Goal: Transaction & Acquisition: Purchase product/service

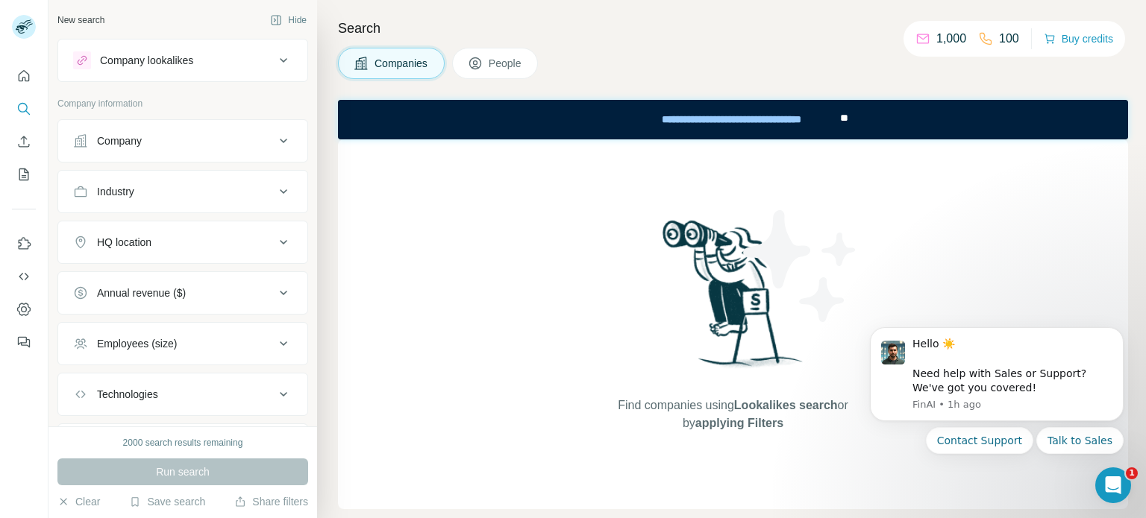
scroll to position [79, 0]
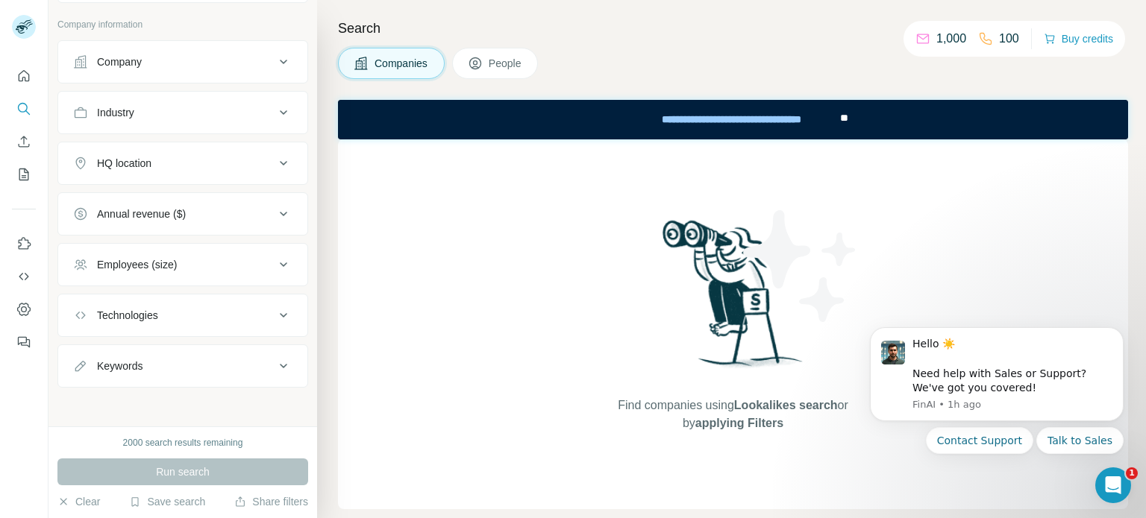
click at [485, 68] on button "People" at bounding box center [495, 63] width 87 height 31
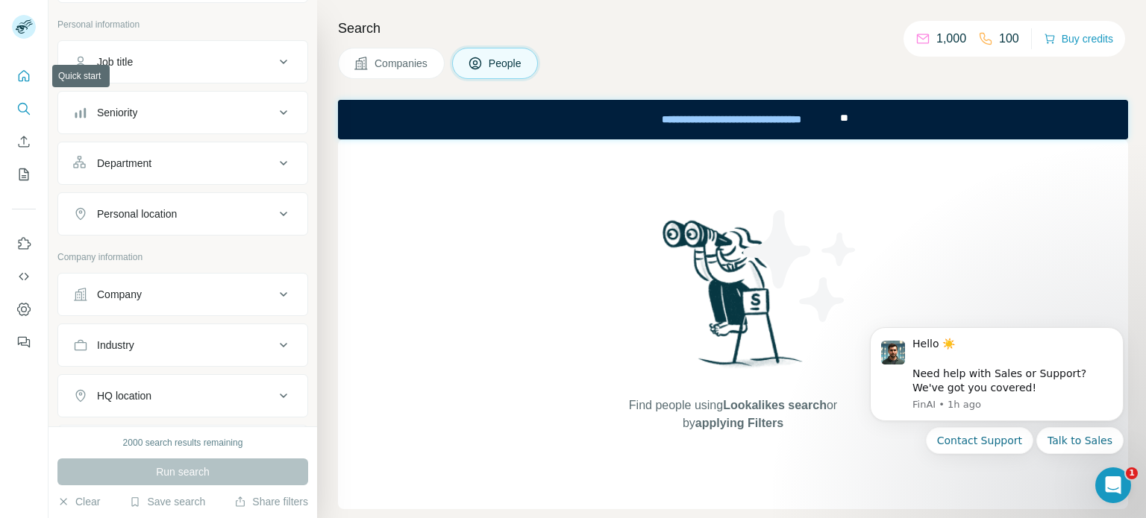
click at [32, 71] on button "Quick start" at bounding box center [24, 76] width 24 height 27
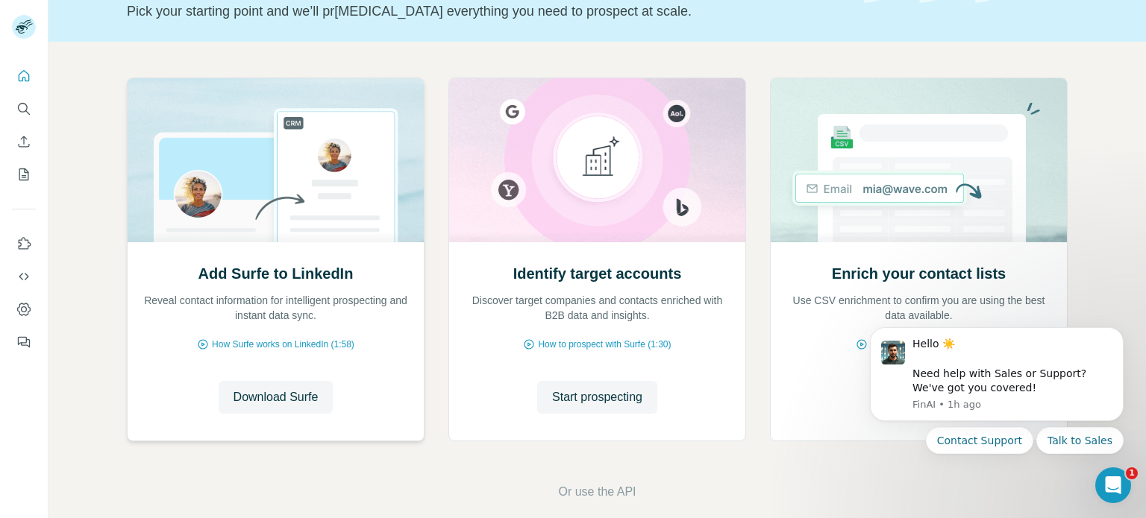
scroll to position [109, 0]
click at [283, 395] on span "Download Surfe" at bounding box center [275, 396] width 85 height 18
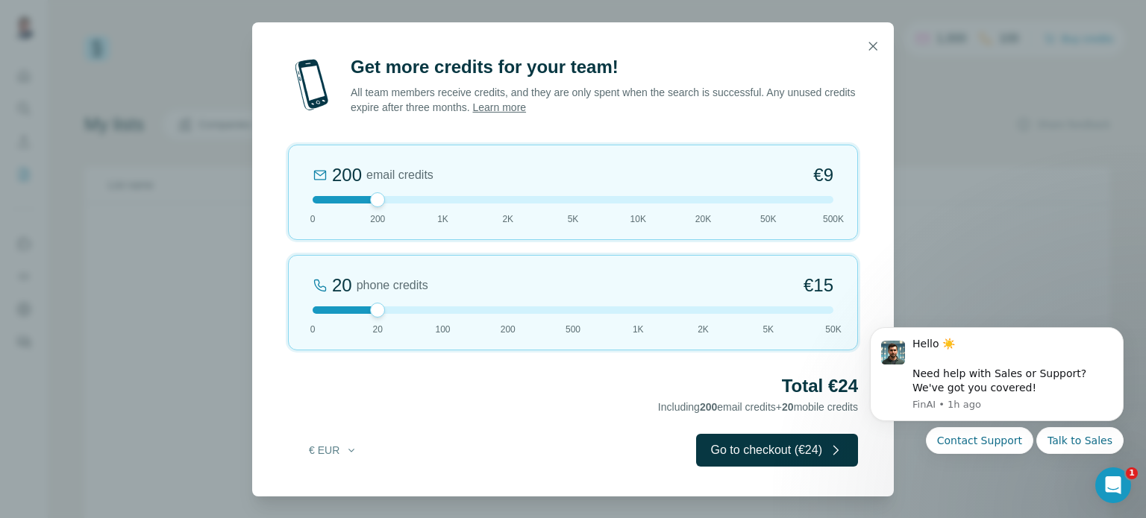
click at [822, 203] on div at bounding box center [573, 199] width 521 height 7
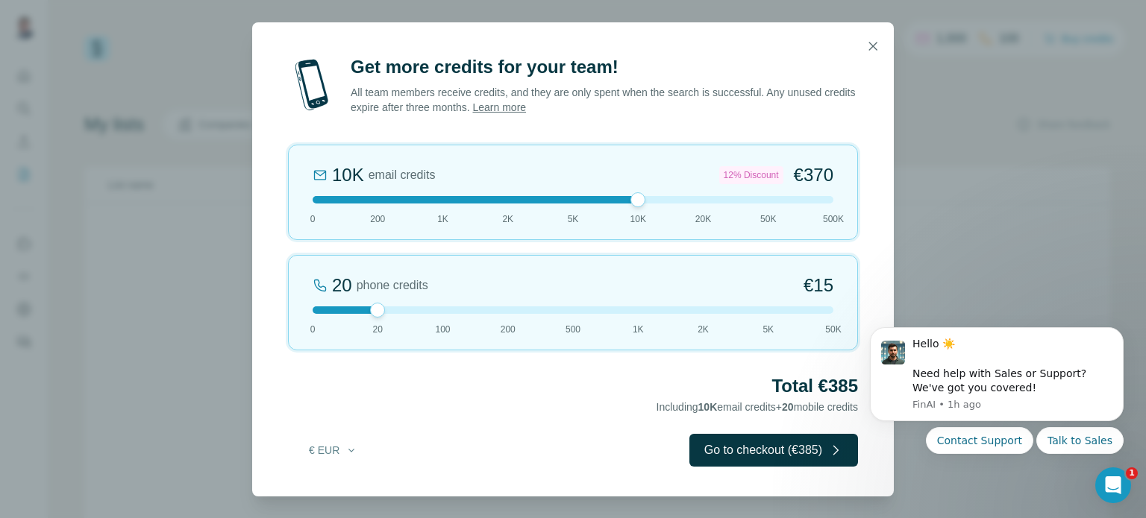
drag, startPoint x: 835, startPoint y: 202, endPoint x: 642, endPoint y: 216, distance: 193.7
click at [642, 216] on div "10K email credits 12% Discount €370 0 200 1K 2K 5K 10K 20K 50K 500K" at bounding box center [573, 192] width 570 height 95
click at [871, 47] on icon "button" at bounding box center [873, 46] width 8 height 8
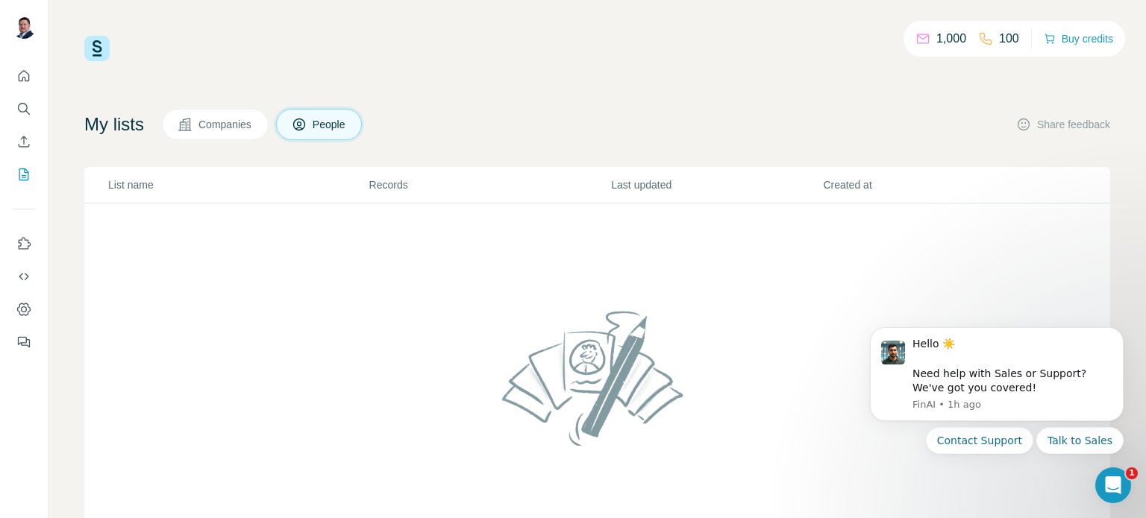
scroll to position [27, 0]
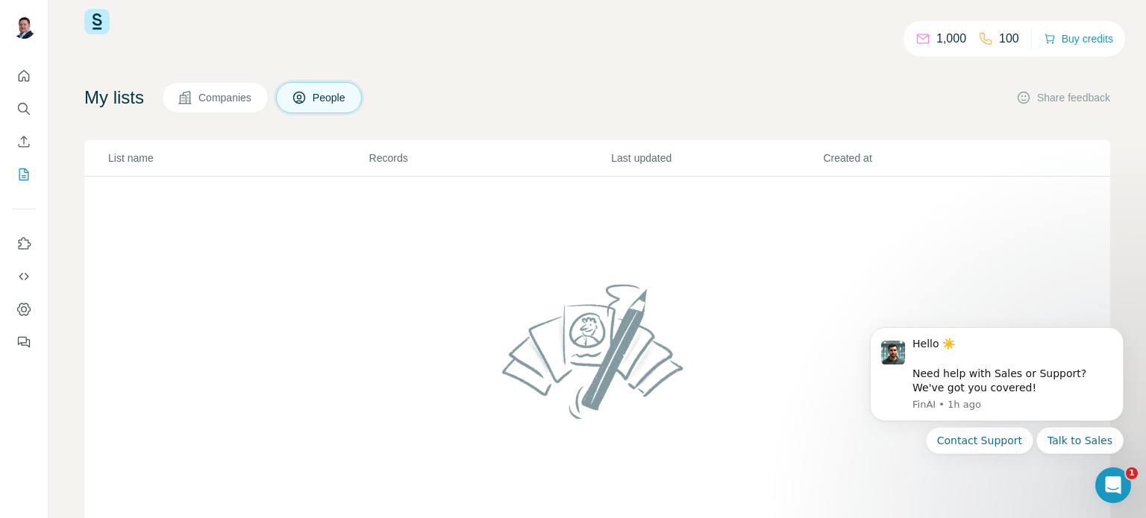
click at [142, 154] on span "n ame" at bounding box center [141, 158] width 26 height 12
click at [16, 140] on icon "Enrich CSV" at bounding box center [23, 141] width 15 height 15
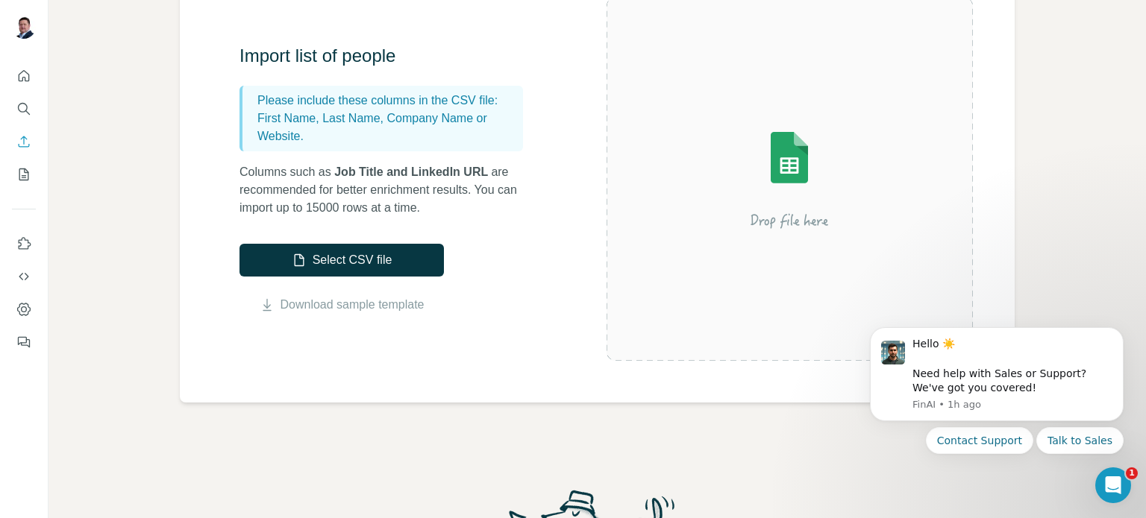
scroll to position [146, 0]
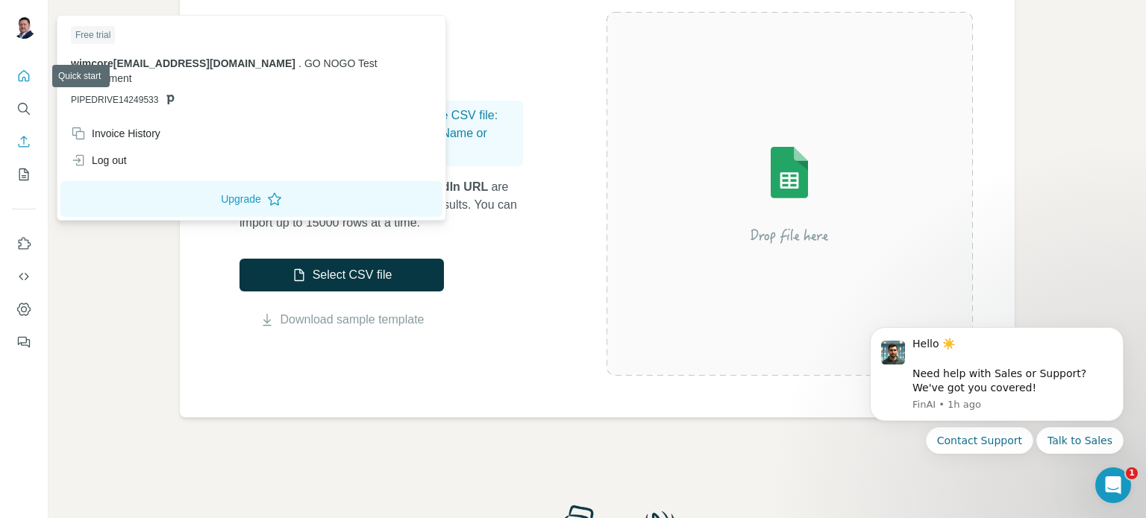
click at [22, 79] on icon "Quick start" at bounding box center [23, 76] width 15 height 15
